Goal: Task Accomplishment & Management: Use online tool/utility

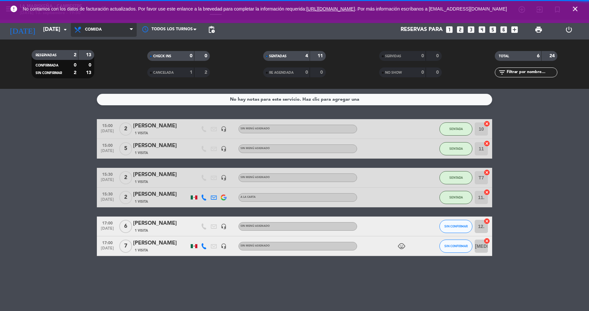
click at [119, 30] on span "Comida" at bounding box center [104, 29] width 66 height 14
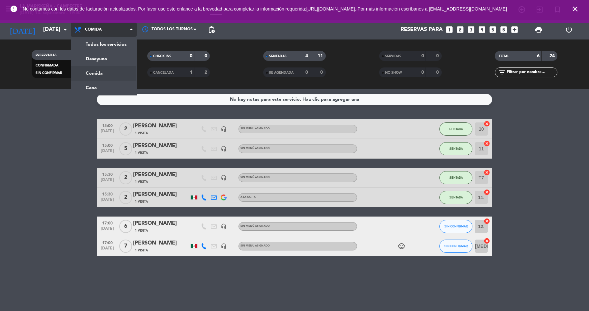
click at [117, 76] on div "menu La Mariskeña - Campestre [DATE] 13. septiembre - 19:50 Mis reservas Mapa d…" at bounding box center [294, 44] width 589 height 89
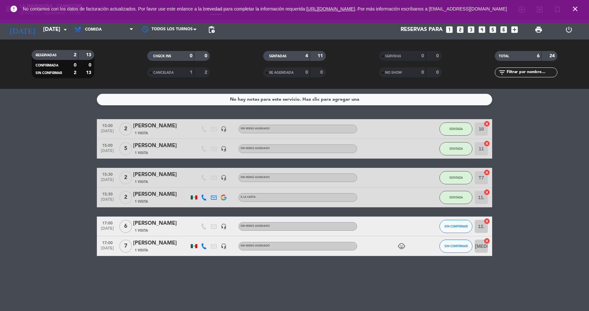
click at [572, 12] on icon "close" at bounding box center [575, 9] width 8 height 8
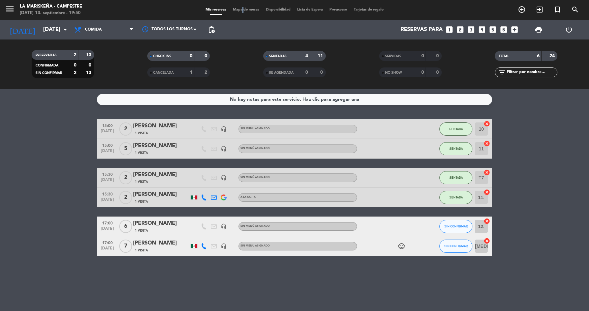
click at [240, 9] on span "Mapa de mesas" at bounding box center [246, 10] width 33 height 4
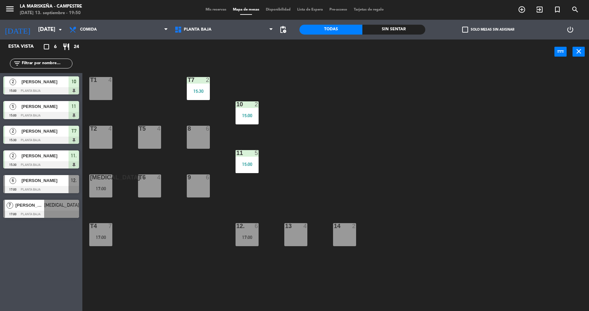
click at [58, 175] on div "[PERSON_NAME]" at bounding box center [45, 180] width 48 height 11
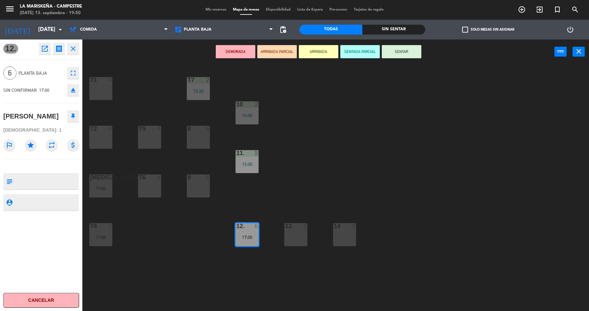
click at [407, 55] on button "SENTAR" at bounding box center [402, 51] width 40 height 13
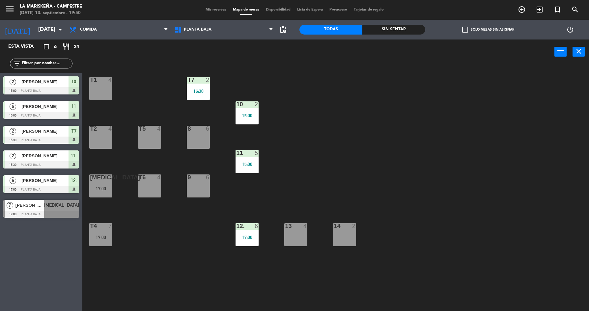
click at [46, 211] on div at bounding box center [41, 214] width 76 height 7
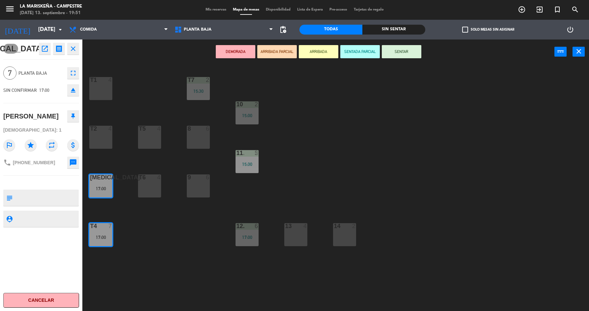
click at [408, 48] on button "SENTAR" at bounding box center [402, 51] width 40 height 13
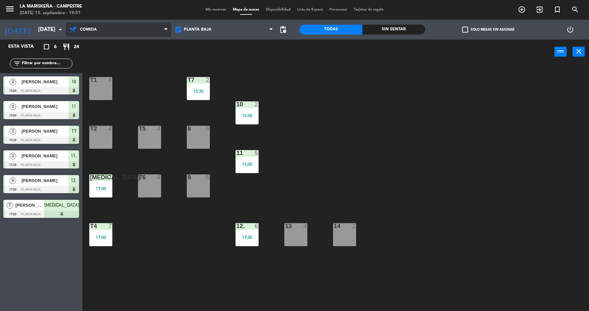
click at [129, 34] on span "Comida" at bounding box center [118, 29] width 105 height 14
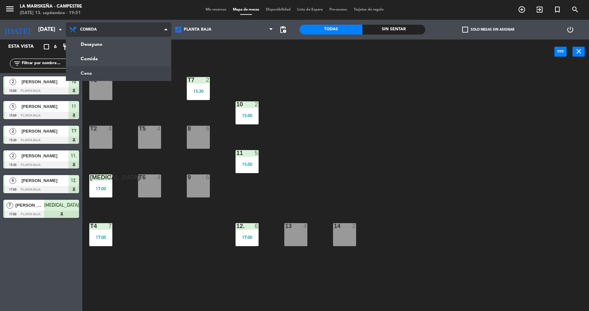
click at [134, 81] on ul "Desayuno Comida Cena" at bounding box center [118, 59] width 105 height 44
click at [133, 76] on ng-component "menu La Mariskeña - Campestre [DATE] 13. septiembre - 19:51 Mis reservas Mapa d…" at bounding box center [294, 156] width 589 height 313
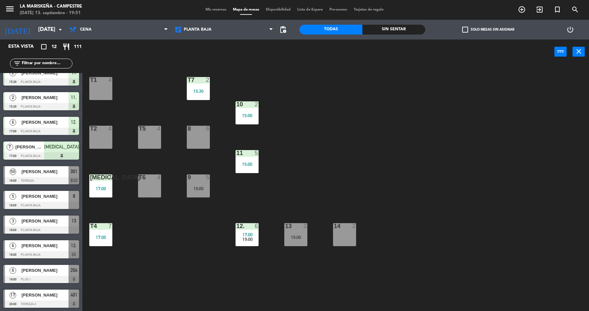
scroll to position [59, 0]
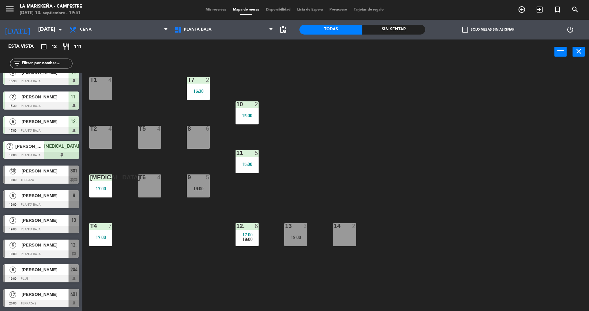
click at [40, 163] on div "50 [PERSON_NAME] 19:00 Terraza 301 chat" at bounding box center [41, 174] width 82 height 25
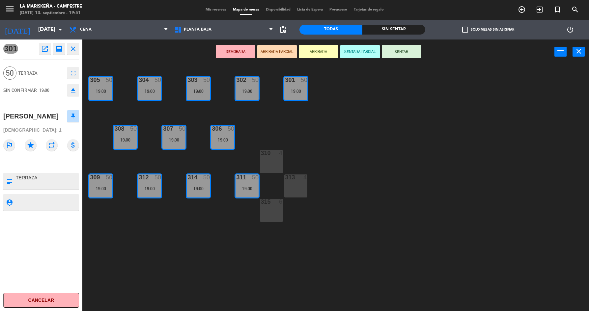
click at [74, 46] on icon "close" at bounding box center [73, 49] width 8 height 8
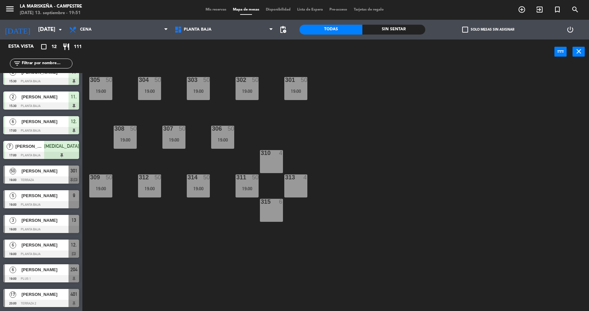
click at [42, 174] on span "[PERSON_NAME]" at bounding box center [44, 171] width 47 height 7
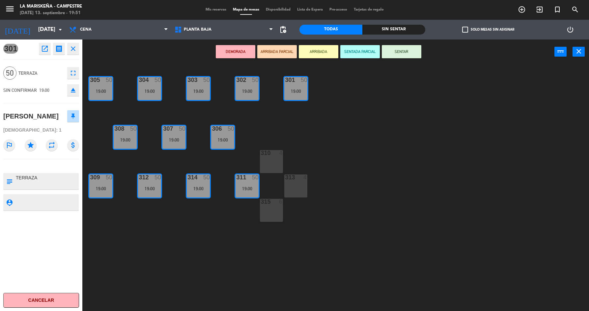
click at [397, 53] on button "SENTAR" at bounding box center [402, 51] width 40 height 13
